Goal: Transaction & Acquisition: Purchase product/service

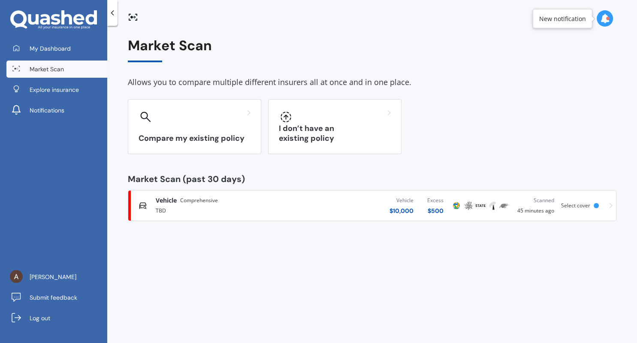
click at [580, 205] on span "Select cover" at bounding box center [575, 205] width 29 height 7
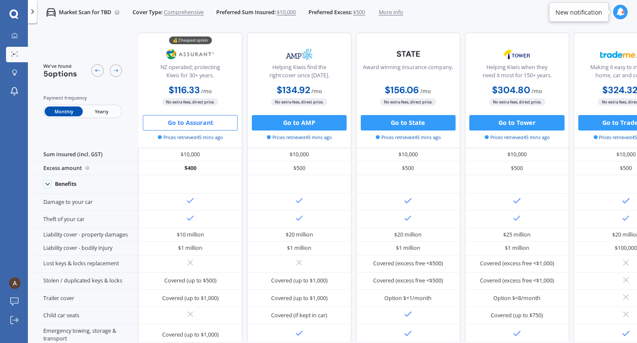
click at [229, 123] on button "Go to Assurant" at bounding box center [190, 122] width 95 height 15
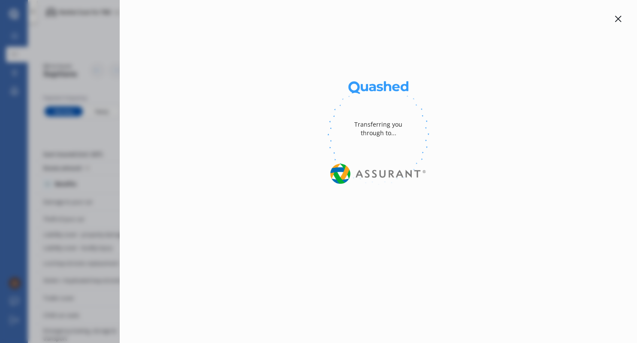
select select "Monthly"
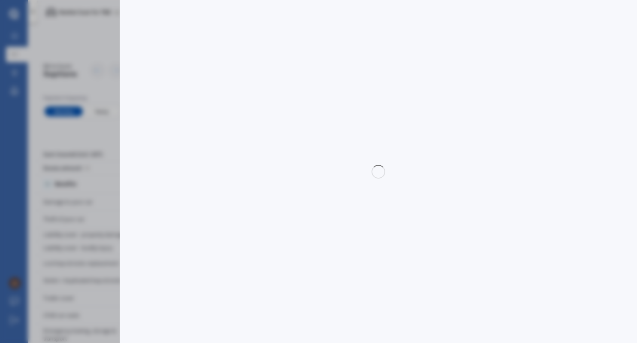
select select "full"
select select "0"
select select "On own property"
select select "Taranaki"
select select "20000"
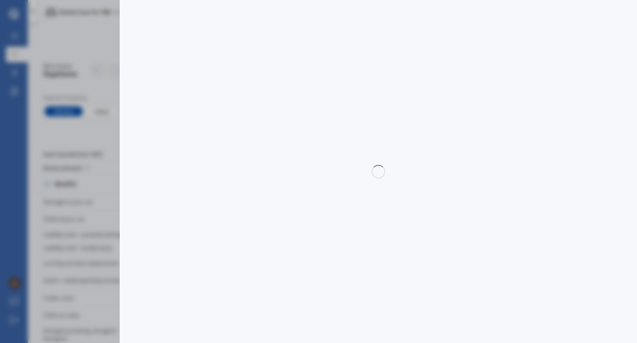
select select "TOYOTA"
select select "AQUA"
select select "HYBRID"
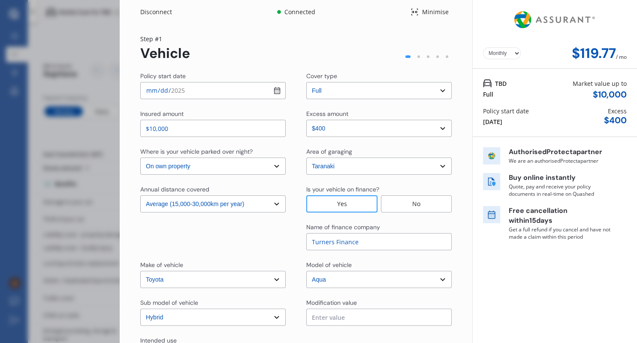
click at [306, 120] on select "Select excess amount $400 $900 $1,400" at bounding box center [378, 128] width 145 height 17
click at [383, 115] on div "Excess amount" at bounding box center [378, 114] width 145 height 10
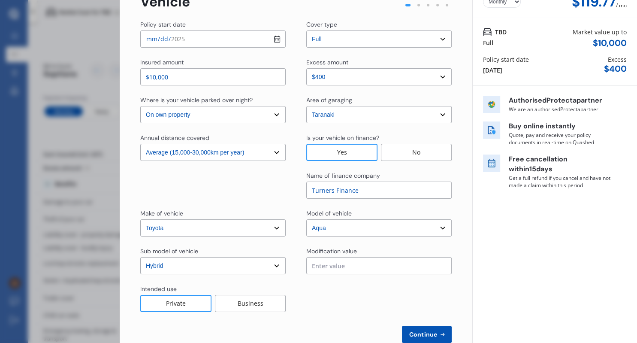
scroll to position [72, 0]
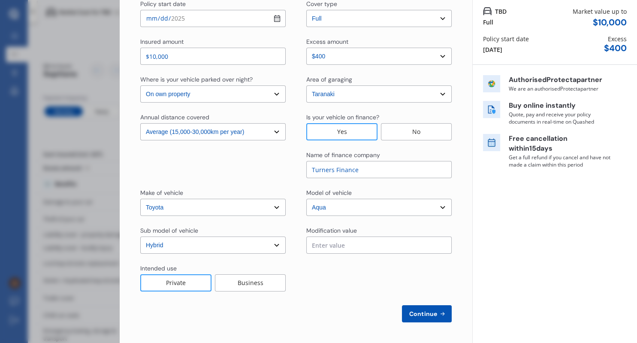
click at [433, 308] on button "Continue" at bounding box center [427, 313] width 50 height 17
select select "Miss"
select select "05"
select select "07"
select select "1996"
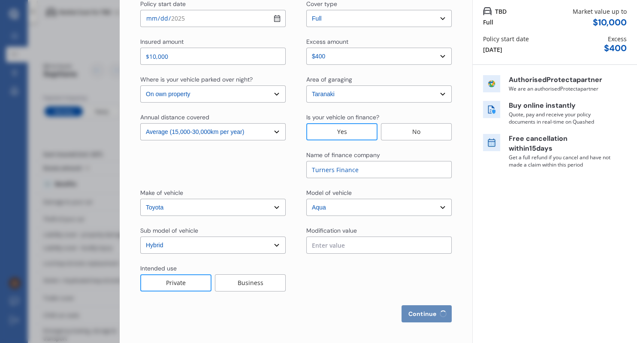
select select "full"
select select "more than 4 years"
select select "[GEOGRAPHIC_DATA]"
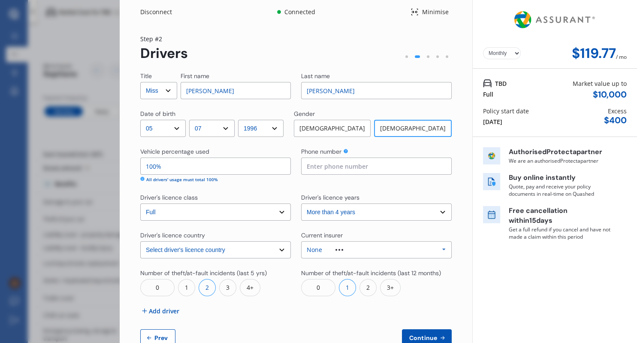
scroll to position [24, 0]
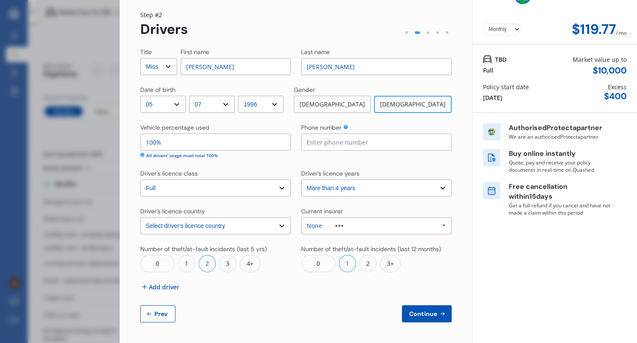
click at [301, 179] on select "Select driver's licence years Less than 1 year 1-2 years 2-4 years More than 4 …" at bounding box center [376, 187] width 151 height 17
click at [361, 187] on select "Select driver's licence years Less than 1 year 1-2 years 2-4 years More than 4 …" at bounding box center [376, 187] width 151 height 17
click at [347, 226] on div at bounding box center [339, 226] width 34 height 2
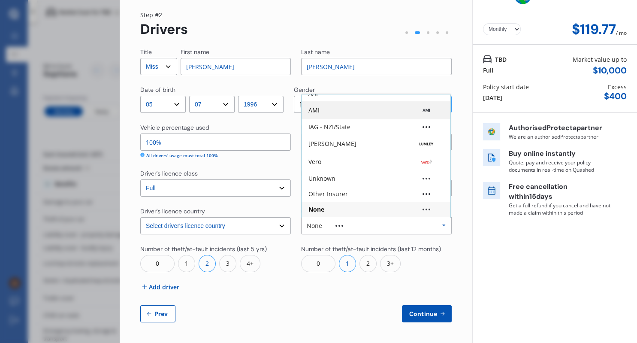
click at [330, 107] on div "AMI" at bounding box center [375, 110] width 135 height 9
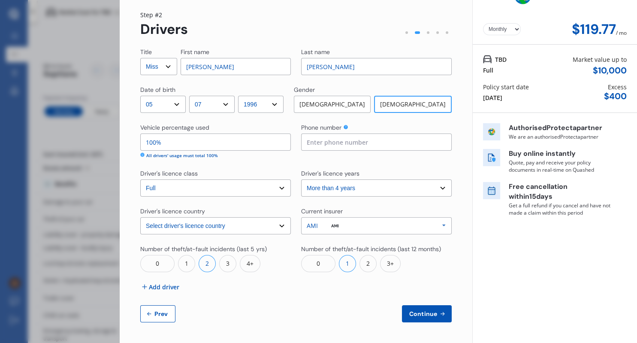
click at [318, 310] on div "Continue Prev" at bounding box center [295, 313] width 311 height 17
click at [432, 320] on button "Continue" at bounding box center [427, 313] width 50 height 17
click at [326, 135] on input at bounding box center [376, 141] width 151 height 17
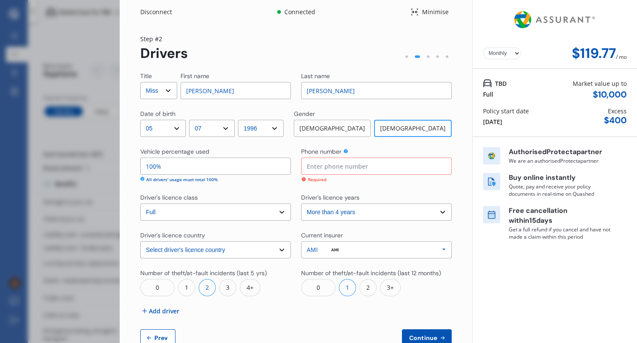
click at [483, 47] on select "Yearly Monthly" at bounding box center [502, 53] width 38 height 12
select select "Yearly"
click option "Yearly" at bounding box center [0, 0] width 0 height 0
drag, startPoint x: 622, startPoint y: 54, endPoint x: 570, endPoint y: 57, distance: 52.0
click at [570, 57] on div "$1,436.14 / yr" at bounding box center [593, 53] width 67 height 16
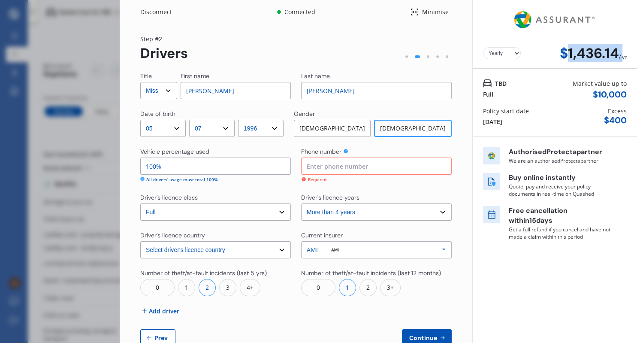
copy div "1,436.14 /"
click at [619, 53] on div "$1,436.14 / yr" at bounding box center [593, 53] width 67 height 16
click at [619, 53] on div "$1,436.14" at bounding box center [589, 53] width 59 height 16
drag, startPoint x: 619, startPoint y: 53, endPoint x: 567, endPoint y: 51, distance: 51.5
click at [567, 51] on div "$1,436.14" at bounding box center [589, 53] width 59 height 16
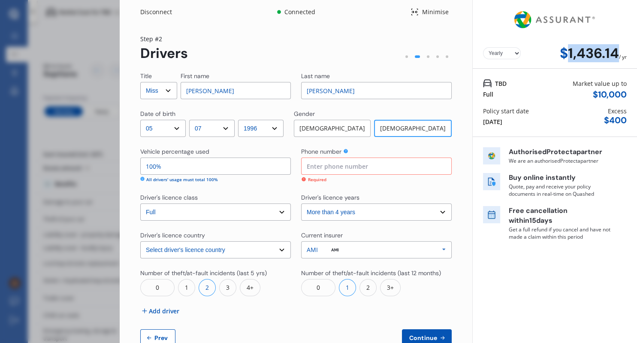
copy div "1,436.14"
